Goal: Task Accomplishment & Management: Complete application form

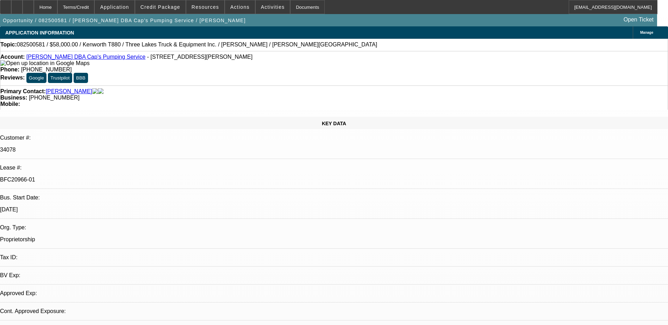
select select "0"
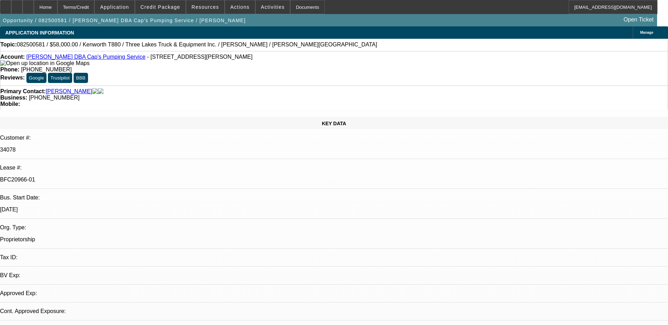
select select "0"
select select "0.1"
select select "0"
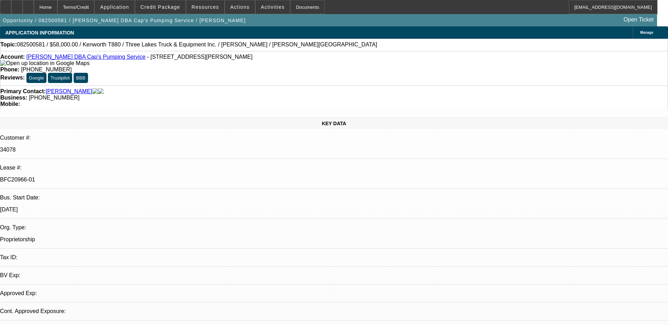
select select "0"
select select "0.1"
select select "1"
select select "9"
select select "6"
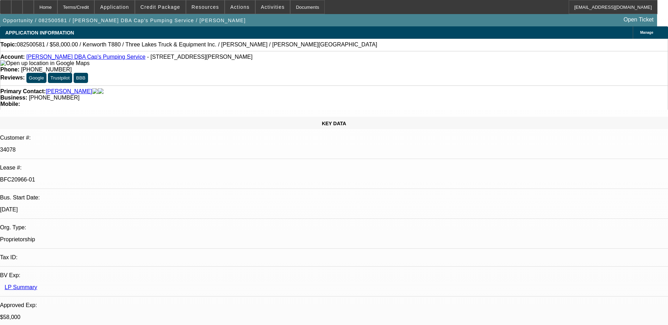
select select "1"
select select "9"
select select "6"
select select "1"
select select "9"
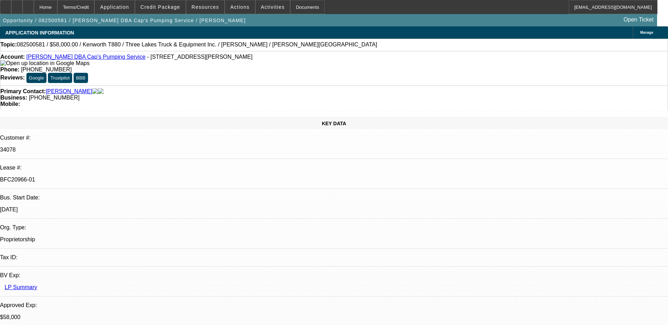
select select "4"
select select "1"
select select "4"
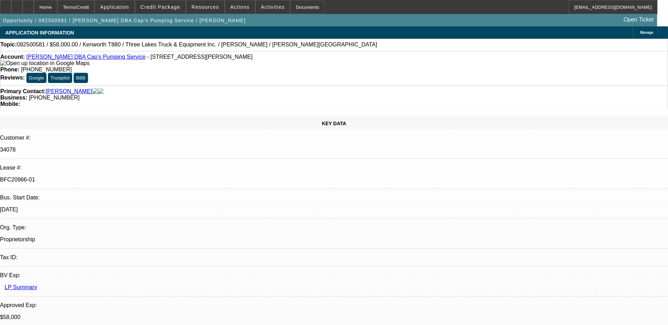
drag, startPoint x: 543, startPoint y: 81, endPoint x: 606, endPoint y: 64, distance: 64.7
click at [167, 12] on span at bounding box center [160, 7] width 50 height 17
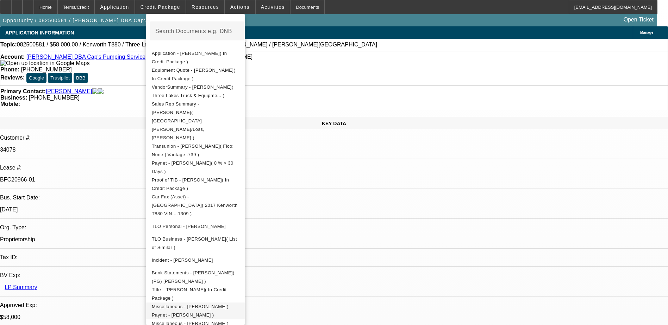
scroll to position [211, 0]
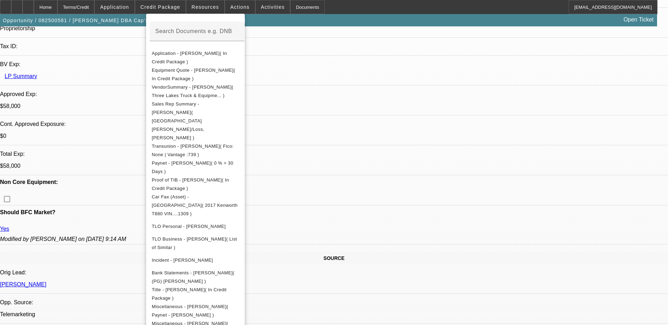
click at [351, 4] on div at bounding box center [334, 162] width 668 height 325
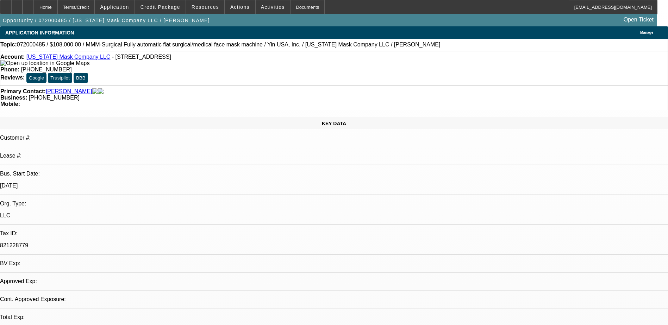
select select "0"
select select "2"
select select "0"
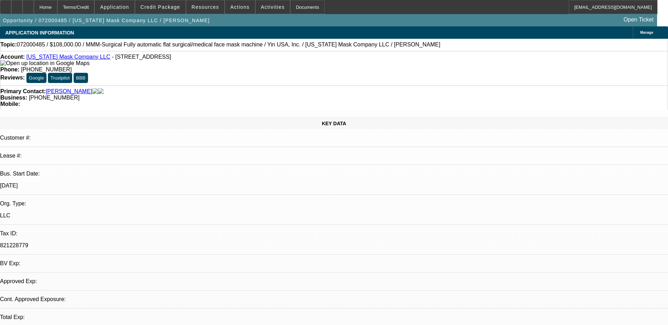
select select "0.1"
select select "0"
select select "0.1"
select select "0"
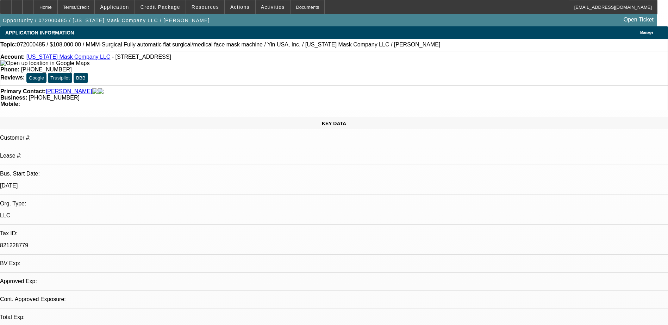
select select "0"
select select "0.1"
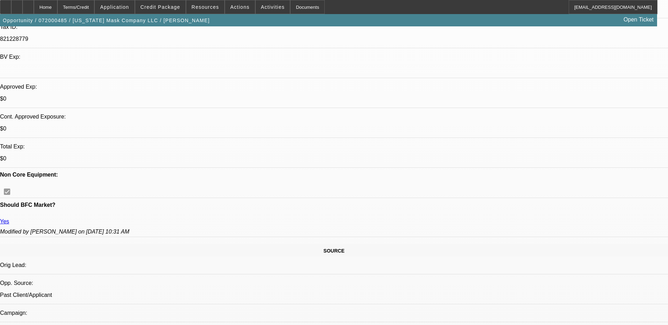
select select "1"
select select "2"
select select "6"
select select "1"
select select "2"
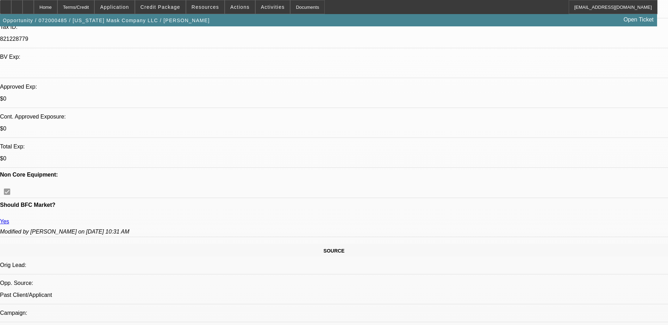
select select "4"
select select "1"
select select "2"
select select "4"
select select "1"
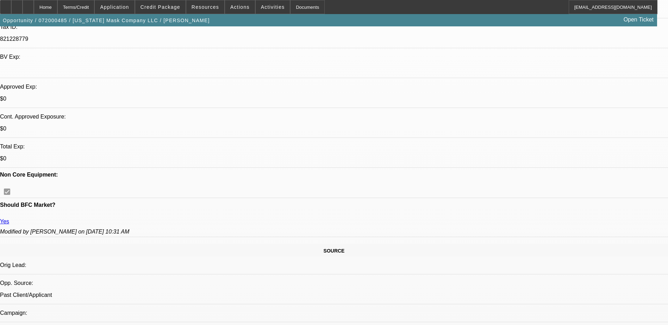
select select "2"
select select "4"
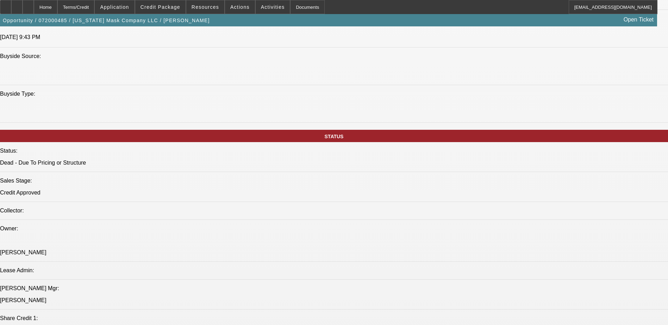
scroll to position [629, 0]
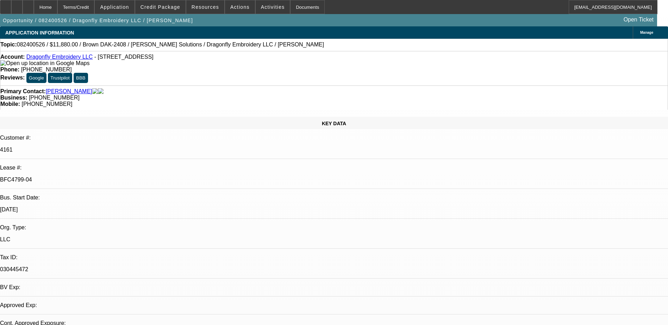
select select "0"
select select "2"
select select "0"
select select "2"
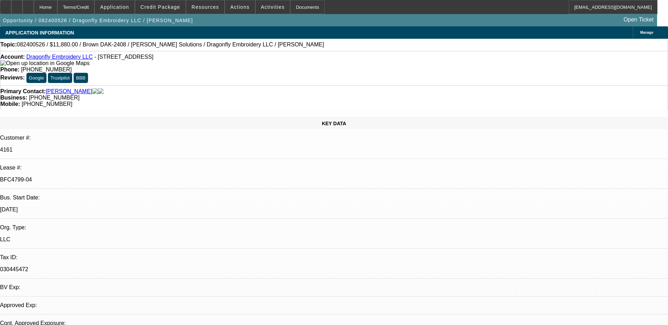
select select "0"
select select "2"
select select "0"
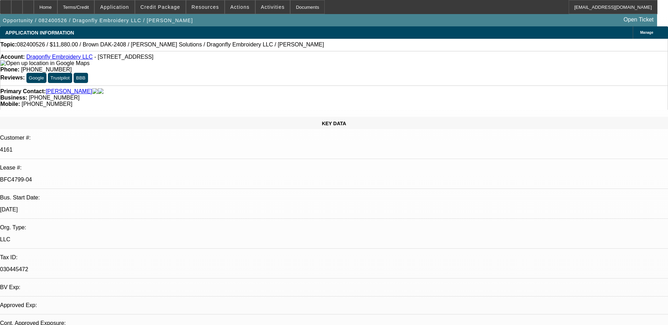
select select "2"
select select "0"
select select "1"
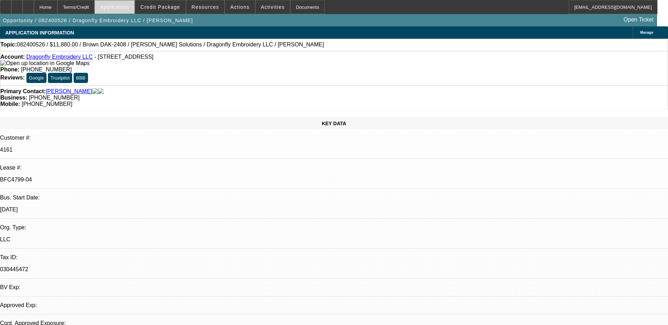
select select "1"
select select "2"
select select "6"
select select "2"
select select "6"
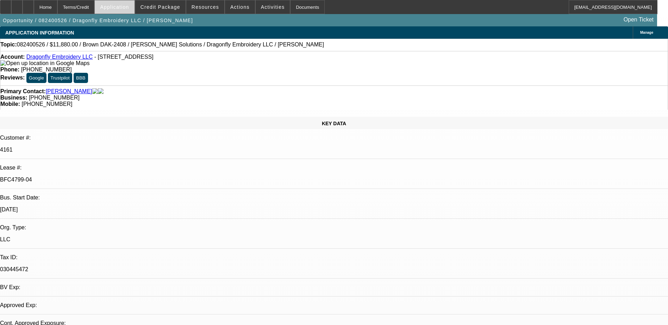
select select "2"
select select "6"
select select "2"
select select "6"
